Goal: Transaction & Acquisition: Book appointment/travel/reservation

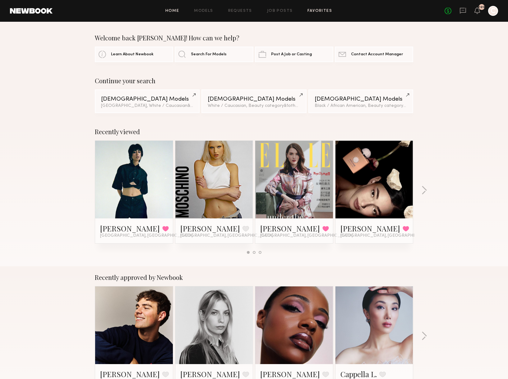
click at [323, 11] on link "Favorites" at bounding box center [319, 11] width 25 height 4
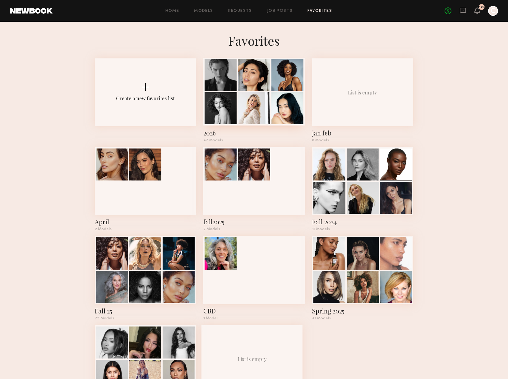
click at [251, 99] on div at bounding box center [254, 108] width 32 height 32
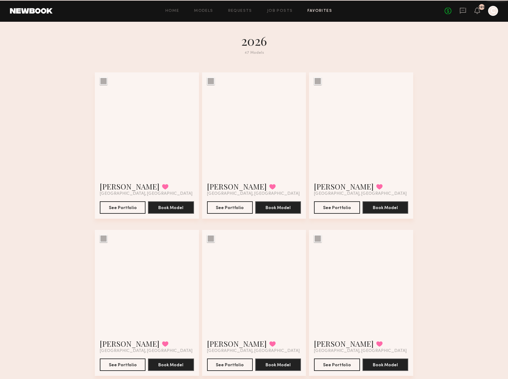
click at [251, 99] on div at bounding box center [254, 124] width 104 height 104
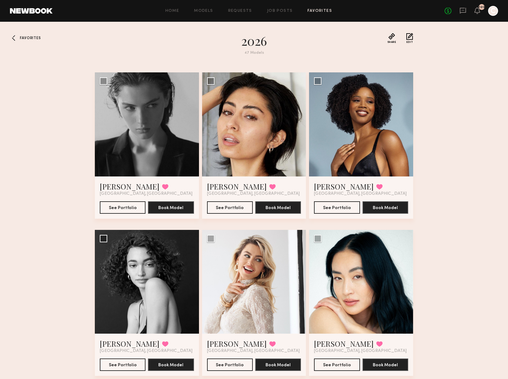
click at [15, 37] on div at bounding box center [15, 38] width 10 height 10
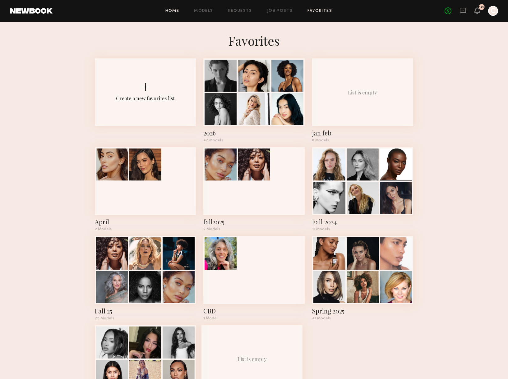
click at [171, 12] on link "Home" at bounding box center [172, 11] width 14 height 4
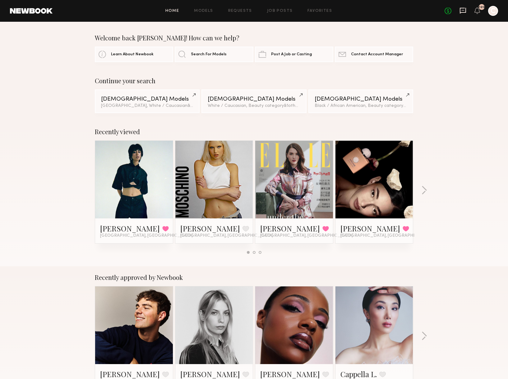
click at [465, 11] on icon at bounding box center [463, 11] width 6 height 6
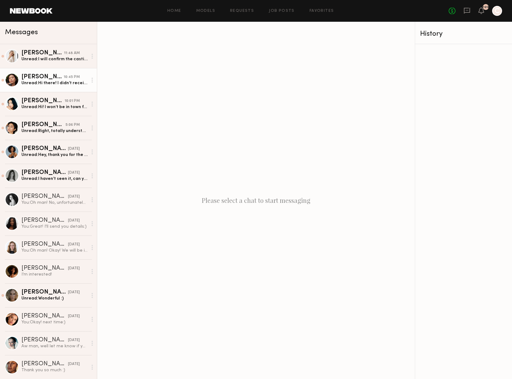
click at [28, 78] on div "[PERSON_NAME]" at bounding box center [42, 77] width 42 height 6
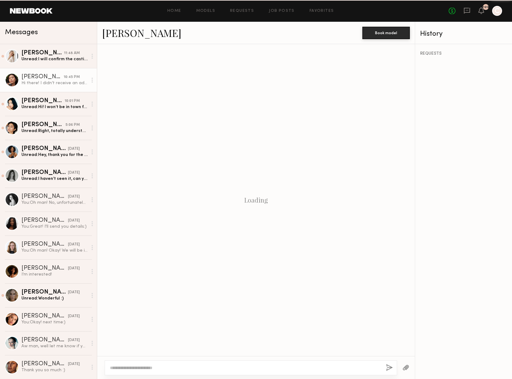
click at [28, 78] on div "[PERSON_NAME]" at bounding box center [42, 77] width 42 height 6
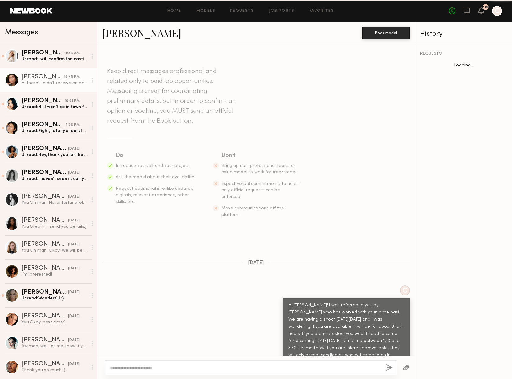
scroll to position [242, 0]
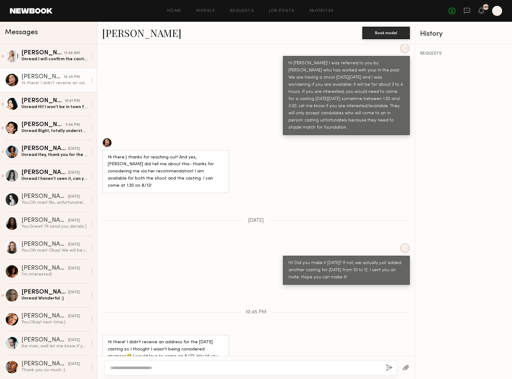
click at [117, 34] on link "[PERSON_NAME]" at bounding box center [141, 32] width 79 height 13
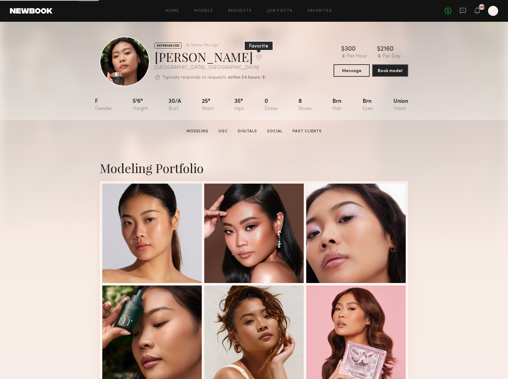
click at [255, 56] on button at bounding box center [258, 57] width 7 height 6
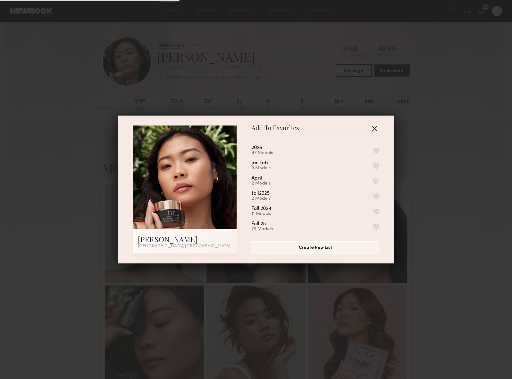
click at [372, 129] on button "button" at bounding box center [375, 128] width 10 height 10
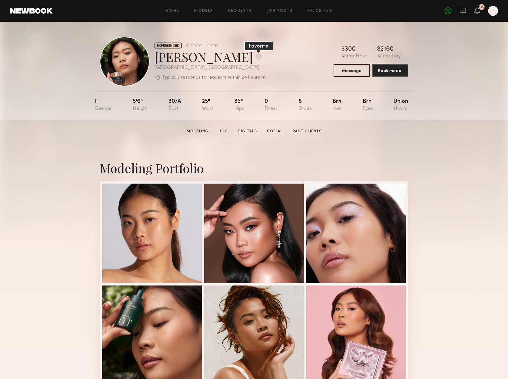
click at [255, 59] on button at bounding box center [258, 57] width 7 height 6
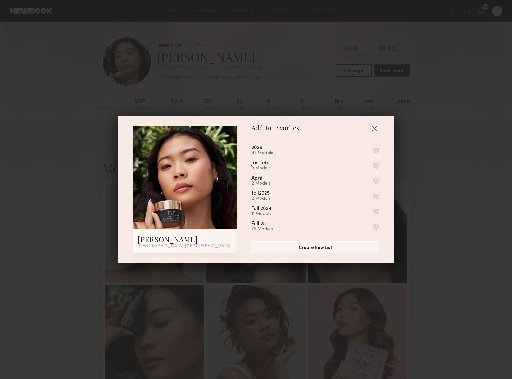
click at [365, 149] on div "2026 47 Models" at bounding box center [316, 150] width 128 height 10
click at [373, 151] on button "button" at bounding box center [376, 151] width 7 height 6
click at [373, 125] on button "button" at bounding box center [375, 128] width 10 height 10
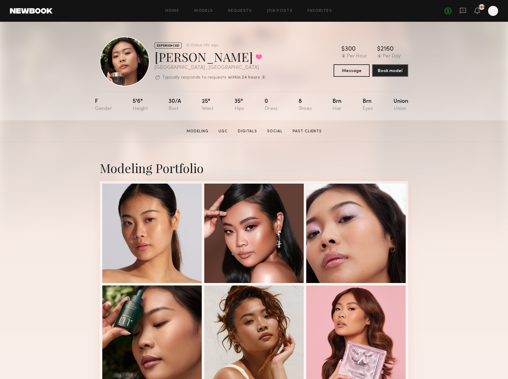
click at [446, 149] on div "Modeling Portfolio View More" at bounding box center [254, 384] width 508 height 484
click at [463, 12] on icon at bounding box center [463, 11] width 6 height 6
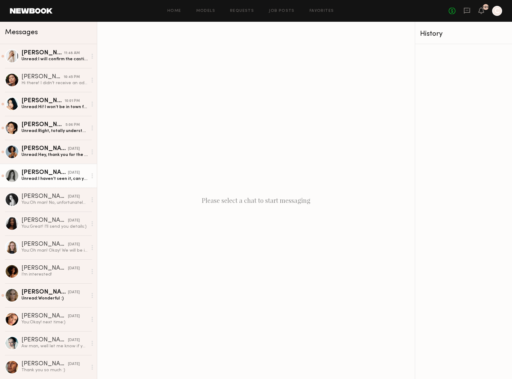
click at [55, 177] on div "Unread: I haven’t seen it, can you email it to me? :) taylercaffee@gmail.com" at bounding box center [54, 179] width 66 height 6
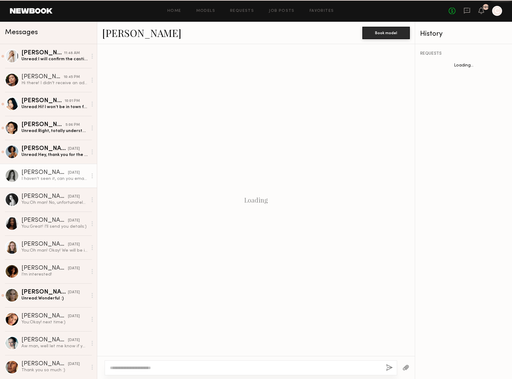
scroll to position [40, 0]
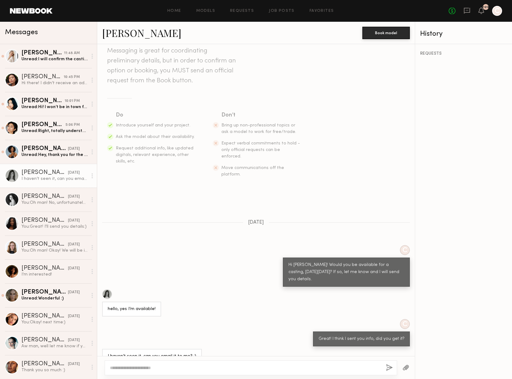
click at [124, 35] on link "[PERSON_NAME]" at bounding box center [141, 32] width 79 height 13
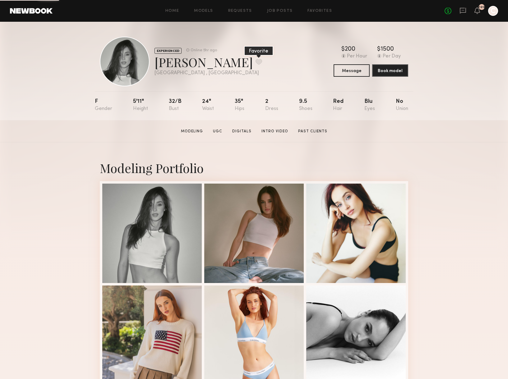
click at [255, 62] on button at bounding box center [258, 62] width 7 height 6
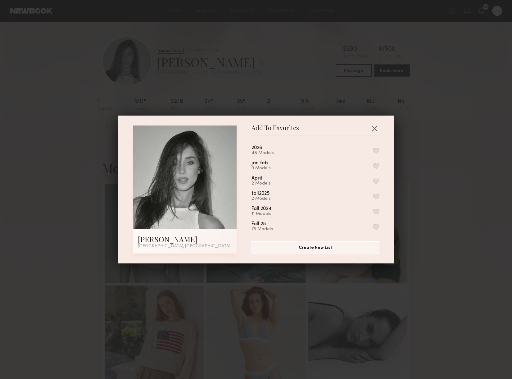
click at [373, 151] on button "button" at bounding box center [376, 151] width 7 height 6
click at [372, 129] on button "button" at bounding box center [375, 128] width 10 height 10
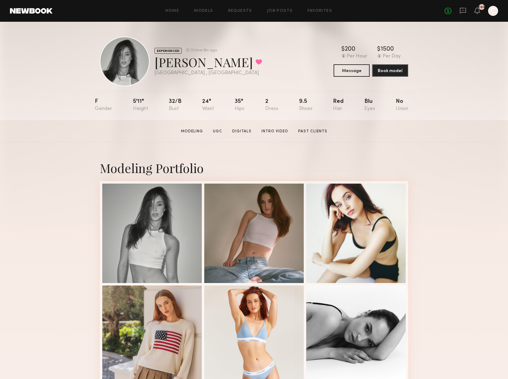
drag, startPoint x: 456, startPoint y: 125, endPoint x: 260, endPoint y: 10, distance: 226.8
click at [456, 125] on section "Tayler C. Modeling UGC Digitals Intro Video Past Clients Message Book Model" at bounding box center [254, 131] width 508 height 22
click at [312, 9] on link "Favorites" at bounding box center [319, 11] width 25 height 4
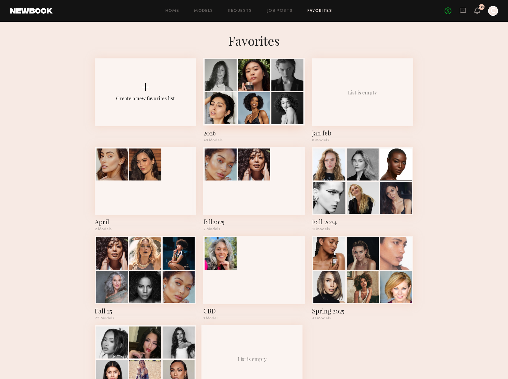
click at [245, 83] on div at bounding box center [254, 75] width 32 height 32
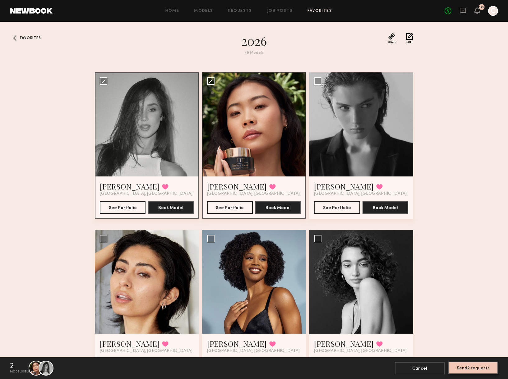
click at [467, 371] on button "Send 2 requests" at bounding box center [473, 368] width 50 height 12
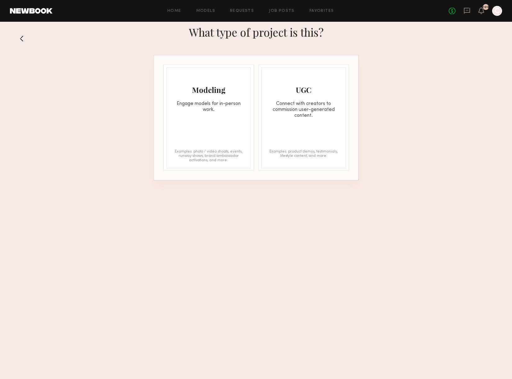
click at [200, 90] on div "Modeling" at bounding box center [209, 90] width 84 height 10
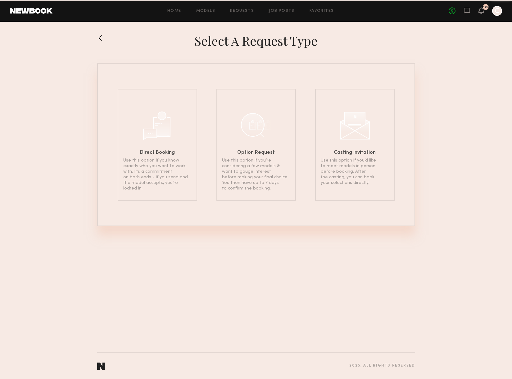
click at [200, 90] on section "Direct Booking Use this option if you know exactly who you want to work with. I…" at bounding box center [256, 144] width 318 height 163
click at [355, 124] on div at bounding box center [355, 124] width 31 height 31
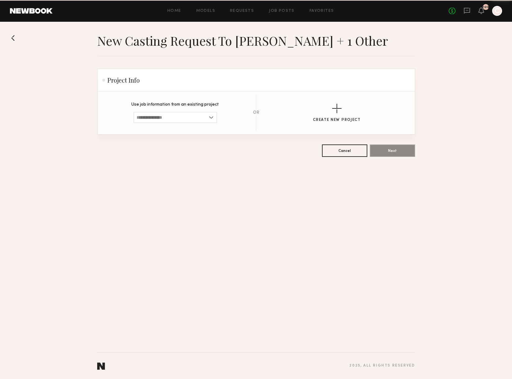
click at [355, 124] on section "Use job information from an existing project Loading… OR Create New Project" at bounding box center [257, 112] width 298 height 37
click at [167, 118] on input at bounding box center [176, 117] width 84 height 11
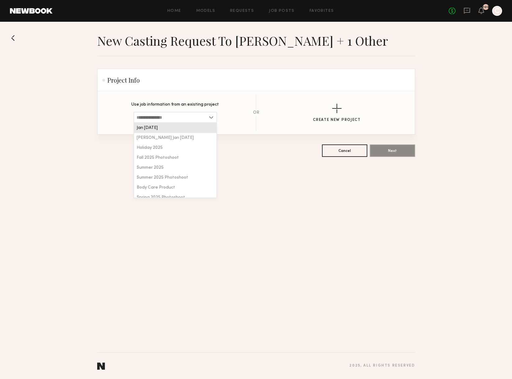
click at [165, 128] on div "Jan Feb 2026" at bounding box center [175, 128] width 82 height 10
type input "**********"
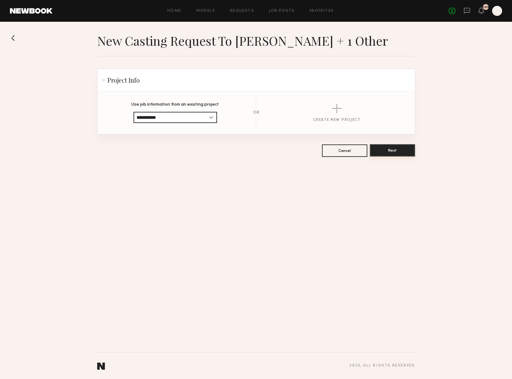
click at [390, 149] on button "Next" at bounding box center [392, 150] width 45 height 12
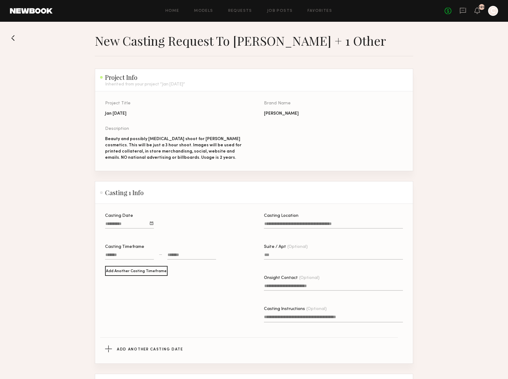
click at [115, 225] on input "Casting Date" at bounding box center [129, 225] width 49 height 7
click at [163, 269] on button "22" at bounding box center [163, 271] width 10 height 6
click at [121, 254] on div at bounding box center [129, 256] width 49 height 8
click at [114, 278] on input "text" at bounding box center [114, 274] width 12 height 7
drag, startPoint x: 115, startPoint y: 274, endPoint x: 105, endPoint y: 271, distance: 10.8
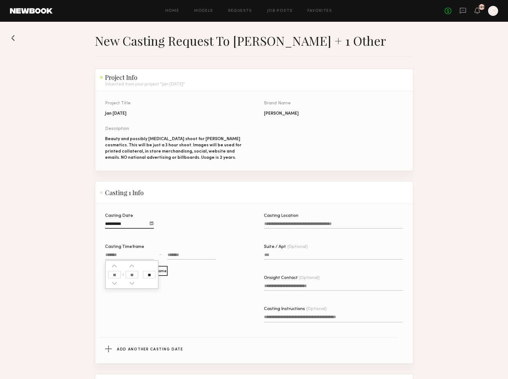
click at [105, 271] on div "**" at bounding box center [131, 274] width 53 height 29
type input "**"
type input "********"
click at [127, 273] on input "text" at bounding box center [132, 274] width 12 height 7
drag, startPoint x: 230, startPoint y: 288, endPoint x: 163, endPoint y: 254, distance: 75.2
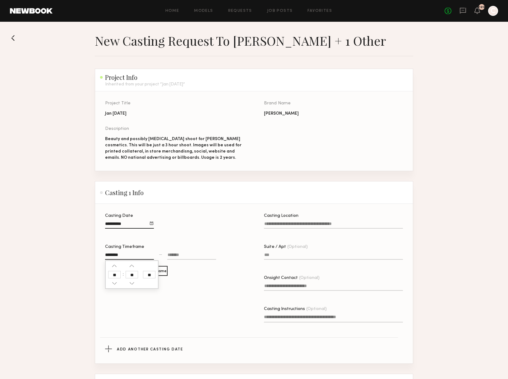
click at [230, 288] on div "Casting Date Casting Timeframe ******** ** ** — Add Another Casting Timeframe" at bounding box center [174, 277] width 139 height 126
click at [174, 255] on div at bounding box center [191, 256] width 49 height 8
click at [171, 274] on input "text" at bounding box center [172, 274] width 12 height 7
type input "**"
click at [190, 275] on input "text" at bounding box center [189, 274] width 12 height 7
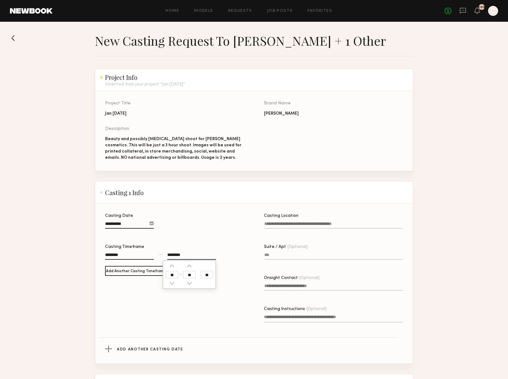
click at [208, 274] on input "**" at bounding box center [206, 274] width 12 height 7
type input "********"
type input "**"
click at [231, 231] on div "Casting Date" at bounding box center [174, 224] width 139 height 21
click at [302, 222] on input "Casting Location" at bounding box center [333, 225] width 139 height 7
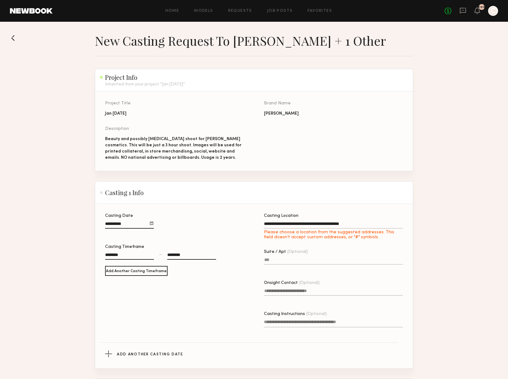
type input "**********"
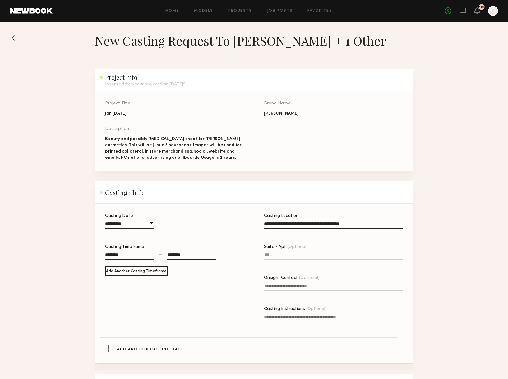
click at [275, 314] on label "Casting Instructions (Optional)" at bounding box center [333, 318] width 139 height 23
click at [275, 314] on textarea "Casting Instructions (Optional)" at bounding box center [333, 318] width 139 height 9
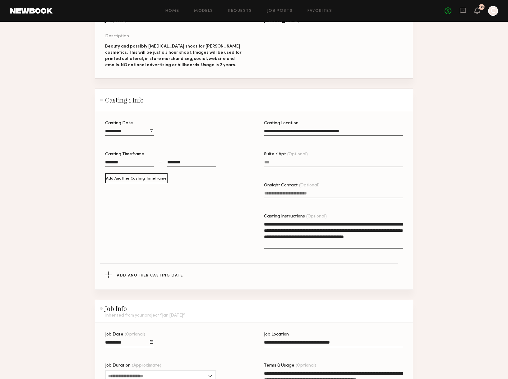
scroll to position [202, 0]
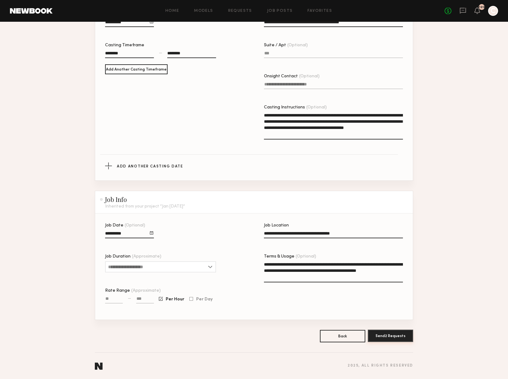
type textarea "**********"
click at [396, 335] on button "Send 2 Requests" at bounding box center [390, 336] width 45 height 12
click at [460, 11] on icon at bounding box center [463, 11] width 6 height 6
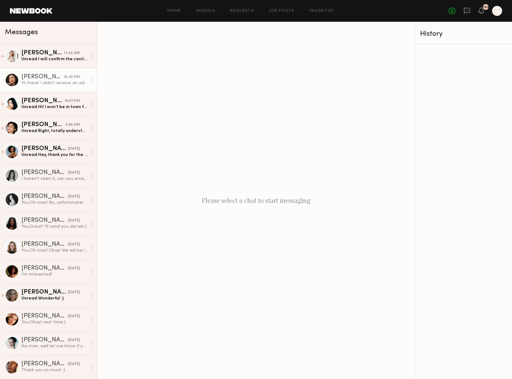
click at [34, 76] on div "[PERSON_NAME]" at bounding box center [42, 77] width 42 height 6
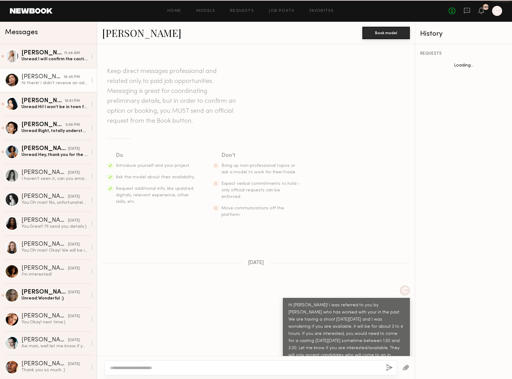
scroll to position [242, 0]
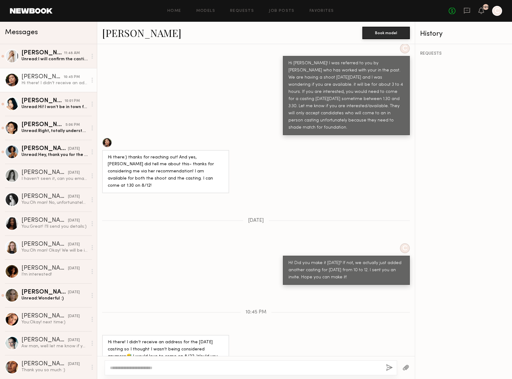
click at [205, 369] on textarea at bounding box center [245, 368] width 271 height 6
type textarea "**********"
click at [386, 367] on div "**********" at bounding box center [251, 367] width 293 height 15
click at [388, 368] on button "button" at bounding box center [389, 368] width 7 height 8
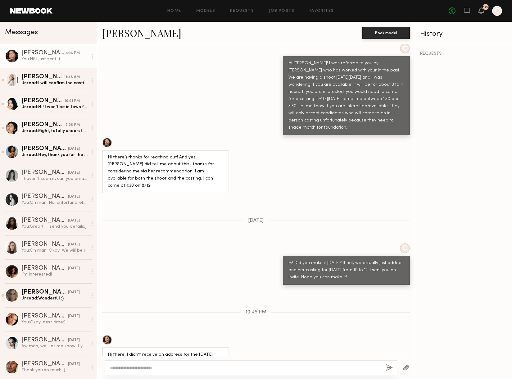
scroll to position [366, 0]
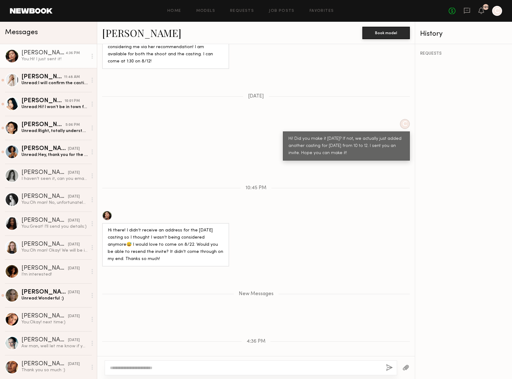
click at [390, 368] on button "button" at bounding box center [389, 368] width 7 height 8
click at [53, 176] on div "I haven’t seen it, can you email it to me? :) [EMAIL_ADDRESS][DOMAIN_NAME]" at bounding box center [54, 179] width 66 height 6
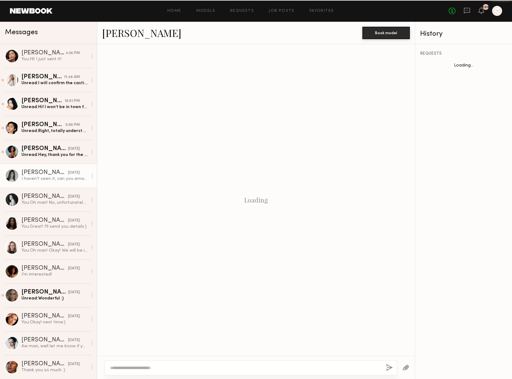
click at [53, 176] on div "I haven’t seen it, can you email it to me? :) [EMAIL_ADDRESS][DOMAIN_NAME]" at bounding box center [54, 179] width 66 height 6
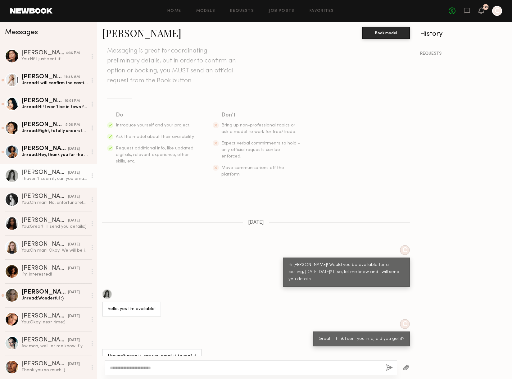
click at [181, 364] on div at bounding box center [251, 367] width 293 height 15
click at [177, 367] on textarea at bounding box center [245, 368] width 271 height 6
type textarea "**********"
click at [389, 369] on button "button" at bounding box center [389, 368] width 7 height 8
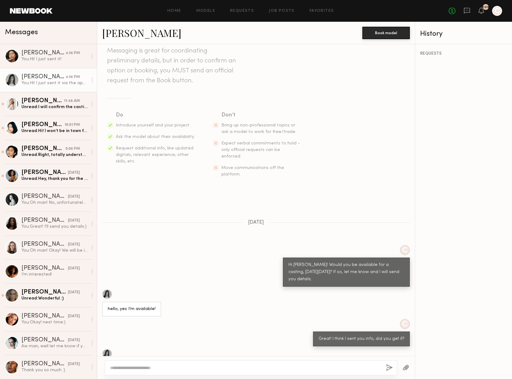
scroll to position [172, 0]
